Goal: Navigation & Orientation: Find specific page/section

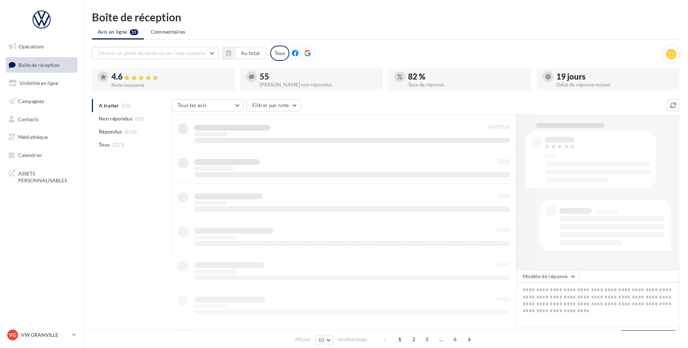
click at [58, 73] on ul "Opérations Boîte de réception Visibilité en ligne Campagnes Contacts Médiathèqu…" at bounding box center [41, 101] width 77 height 130
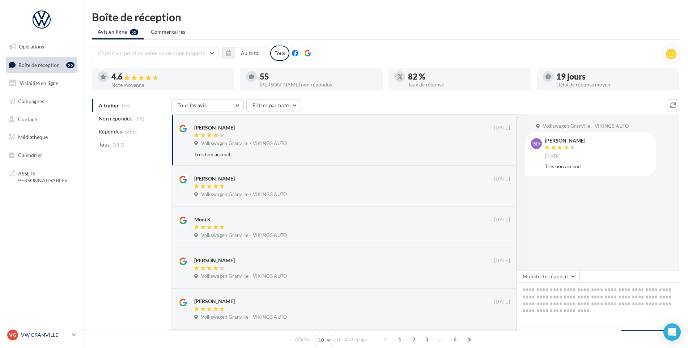
click at [47, 333] on p "VW GRANVILLE" at bounding box center [45, 335] width 48 height 7
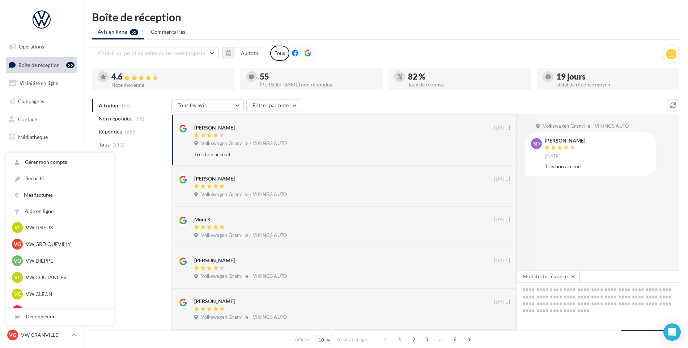
scroll to position [217, 0]
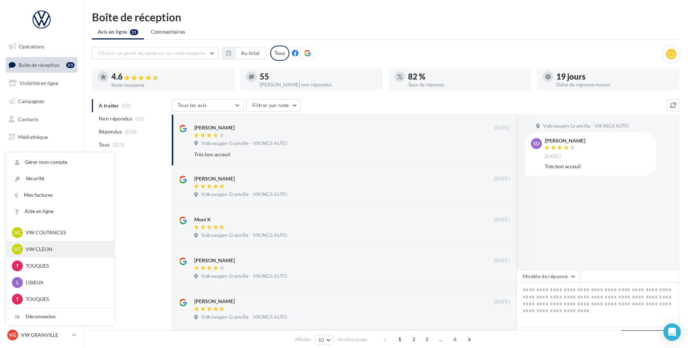
click at [48, 246] on p "VW CLEON" at bounding box center [66, 249] width 80 height 7
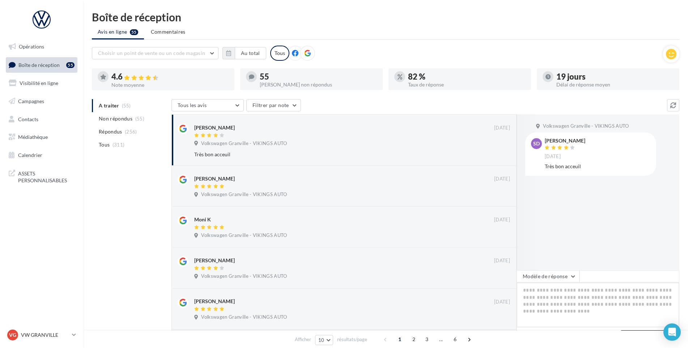
click at [583, 313] on textarea at bounding box center [598, 305] width 163 height 45
click at [64, 339] on div "VG VW GRANVILLE vw-gra-vau" at bounding box center [38, 335] width 62 height 11
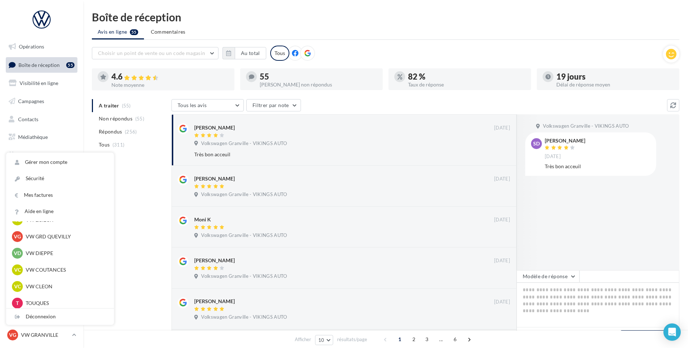
scroll to position [145, 0]
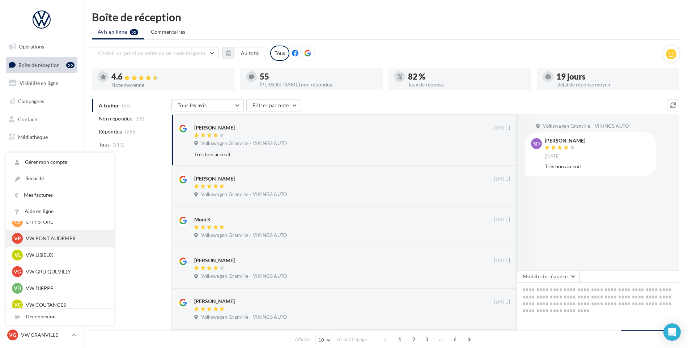
click at [63, 241] on p "VW PONT AUDEMER" at bounding box center [66, 238] width 80 height 7
